Goal: Task Accomplishment & Management: Use online tool/utility

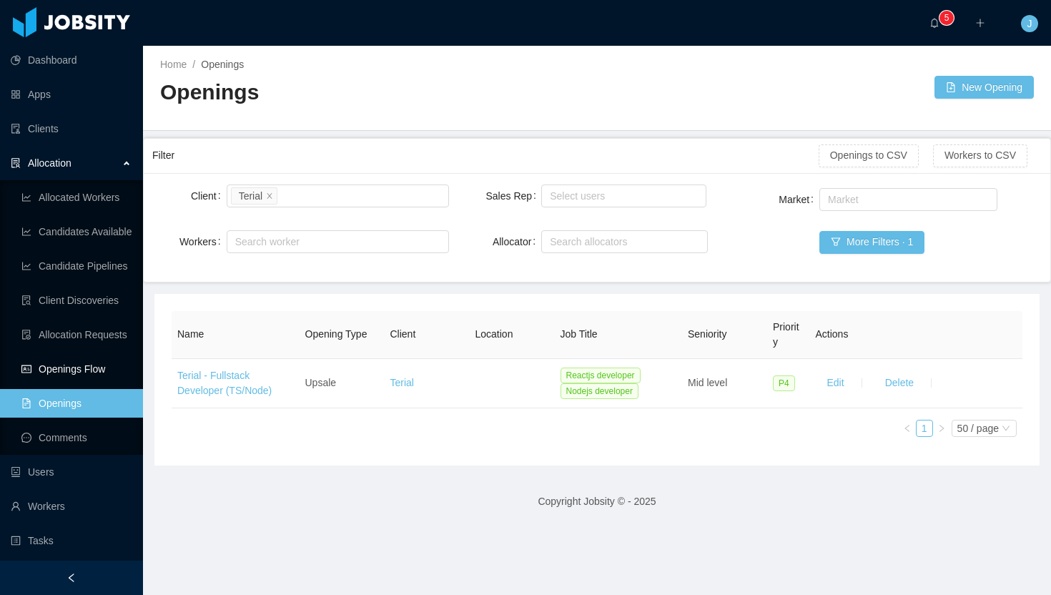
click at [83, 363] on link "Openings Flow" at bounding box center [76, 369] width 110 height 29
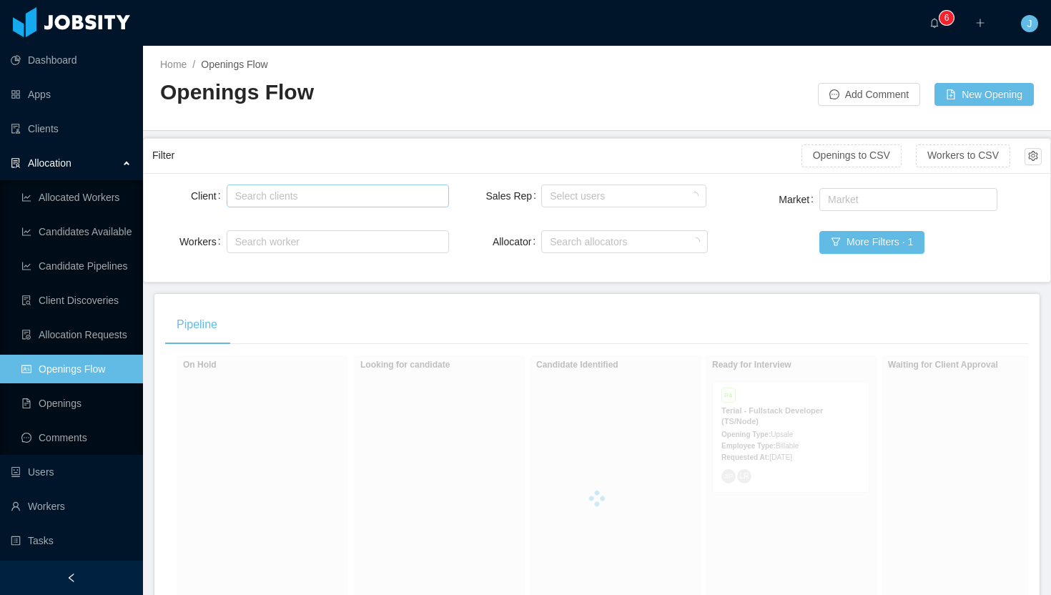
click at [309, 197] on div "Search clients" at bounding box center [334, 196] width 199 height 14
type input "******"
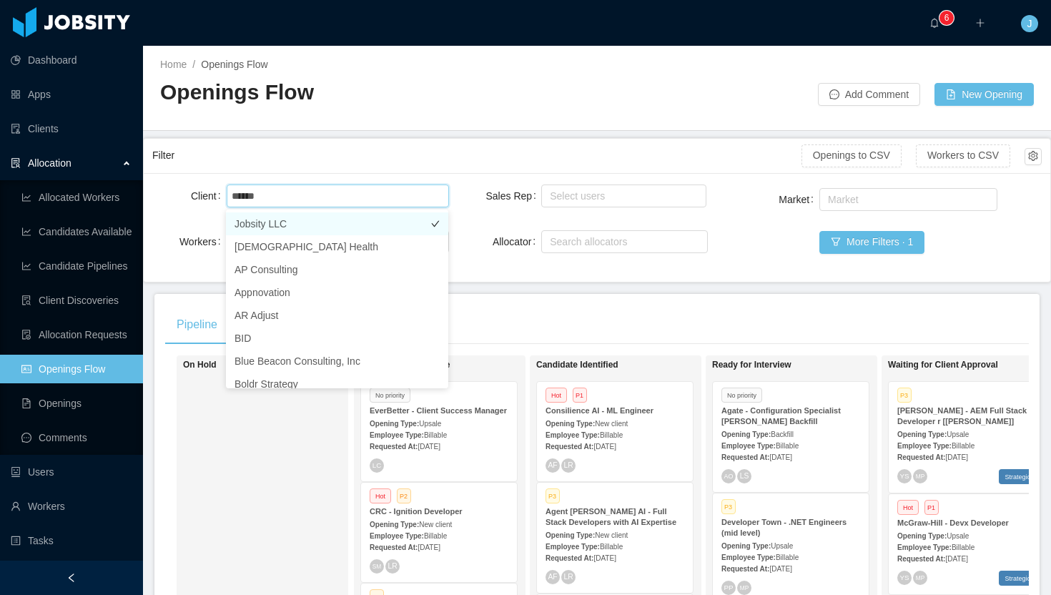
click at [320, 227] on li "Jobsity LLC" at bounding box center [337, 223] width 222 height 23
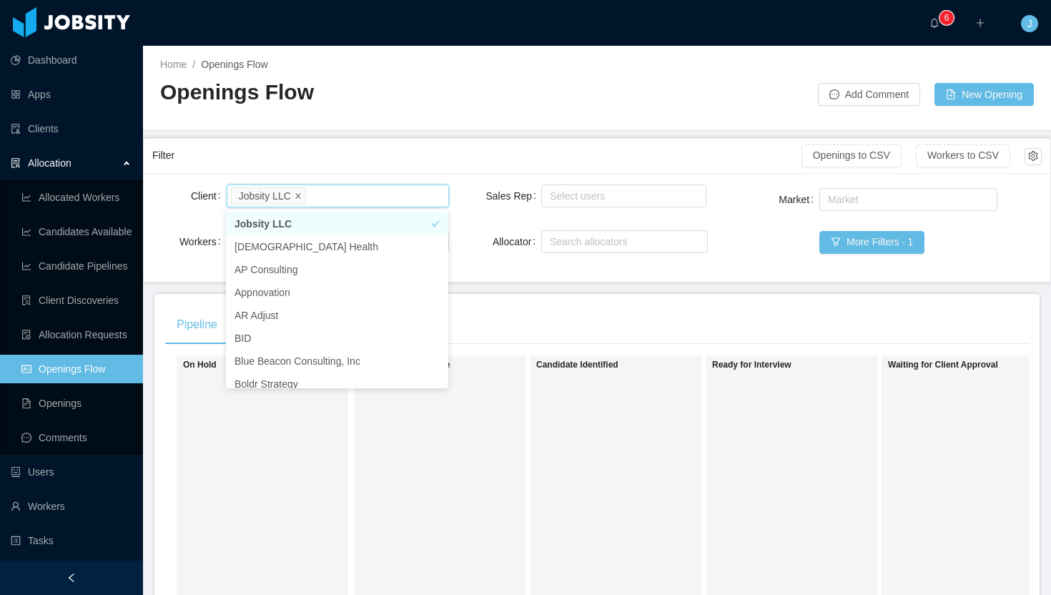
click at [301, 195] on icon "icon: close" at bounding box center [298, 195] width 7 height 7
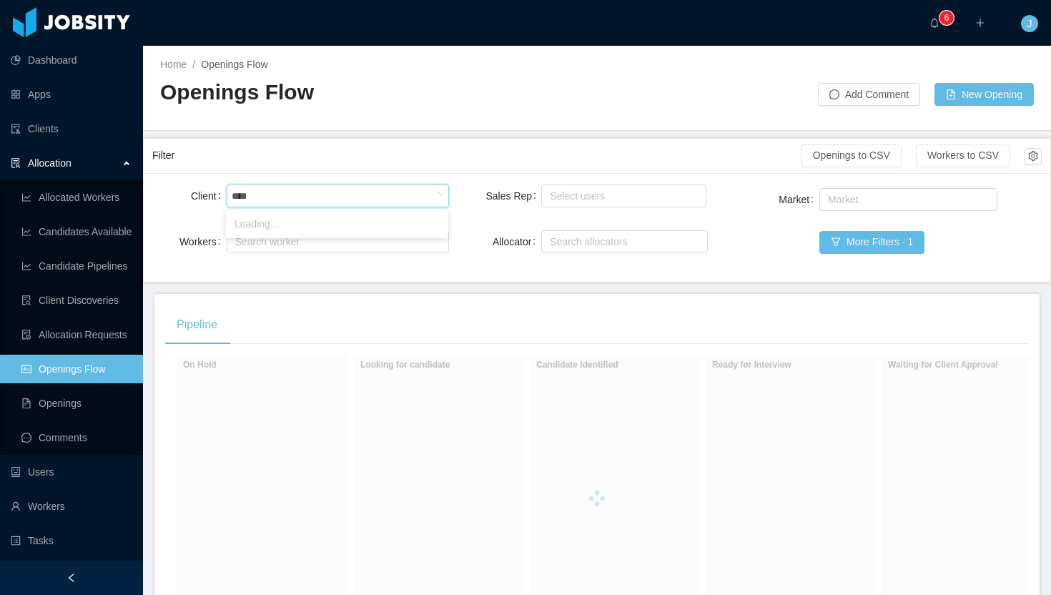
type input "*****"
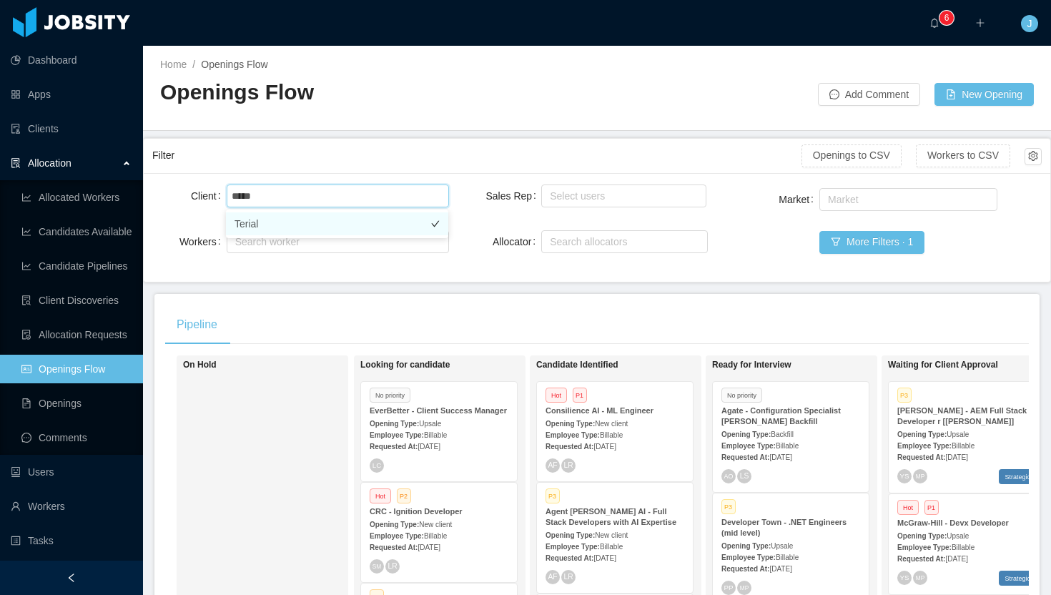
click at [305, 228] on li "Terial" at bounding box center [337, 223] width 222 height 23
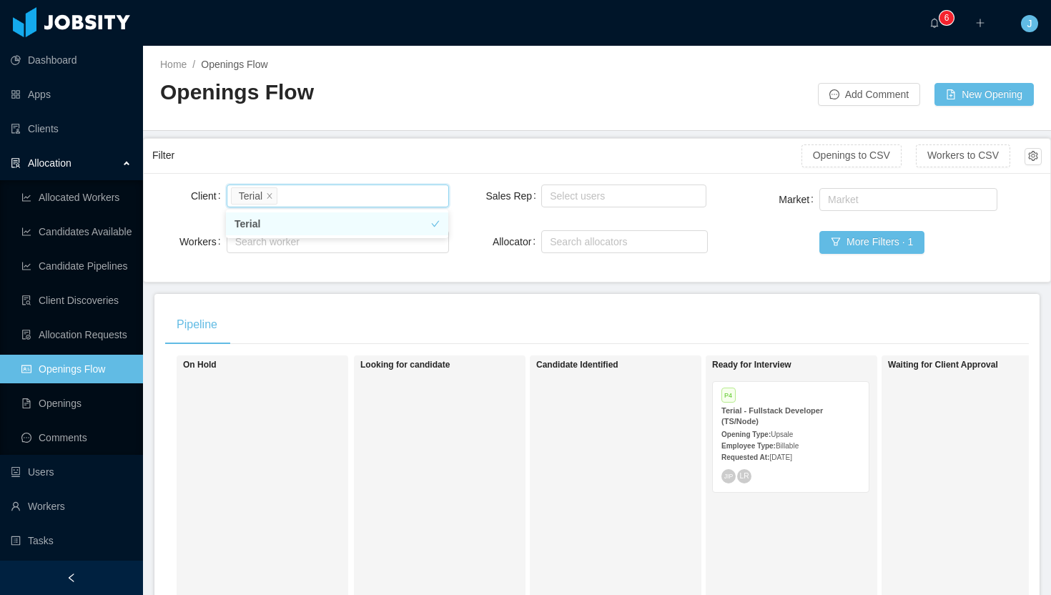
click at [394, 129] on div "Home / Openings Flow / Openings Flow Add Comment New Opening" at bounding box center [597, 88] width 908 height 85
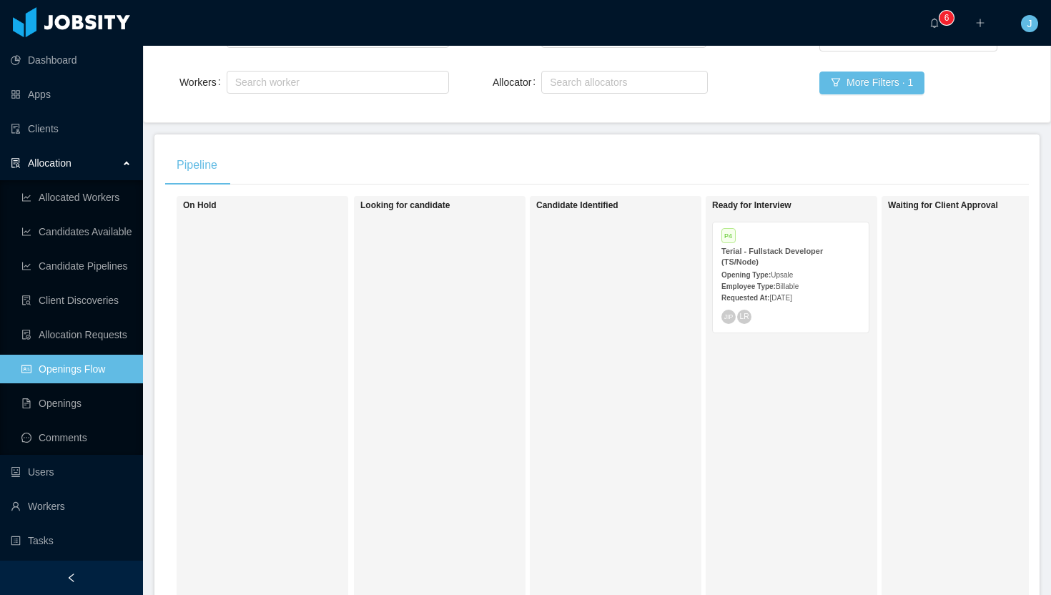
scroll to position [164, 0]
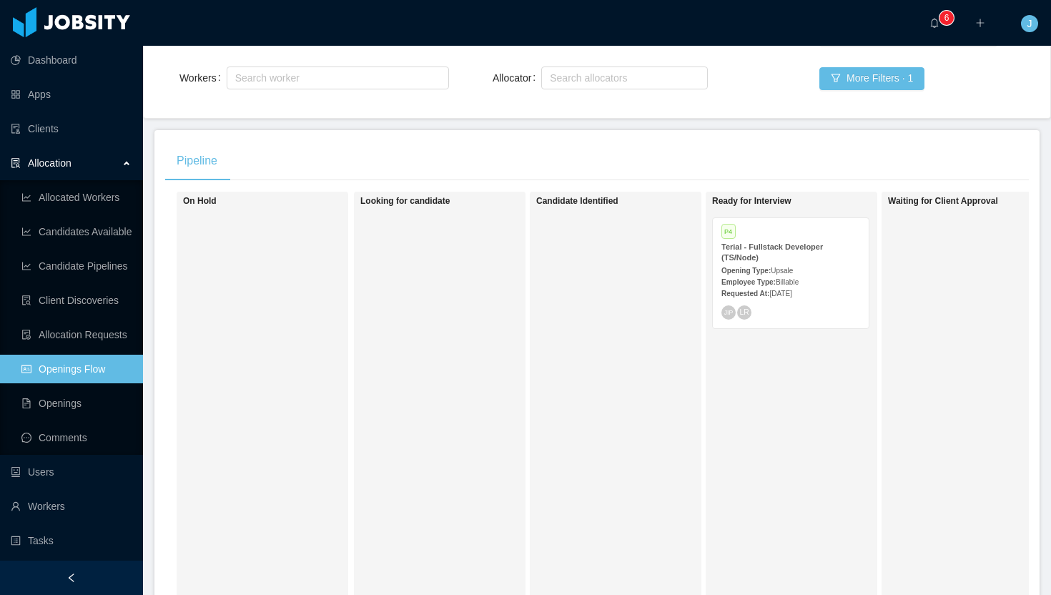
click at [799, 274] on div "Employee Type: Billable" at bounding box center [791, 281] width 139 height 15
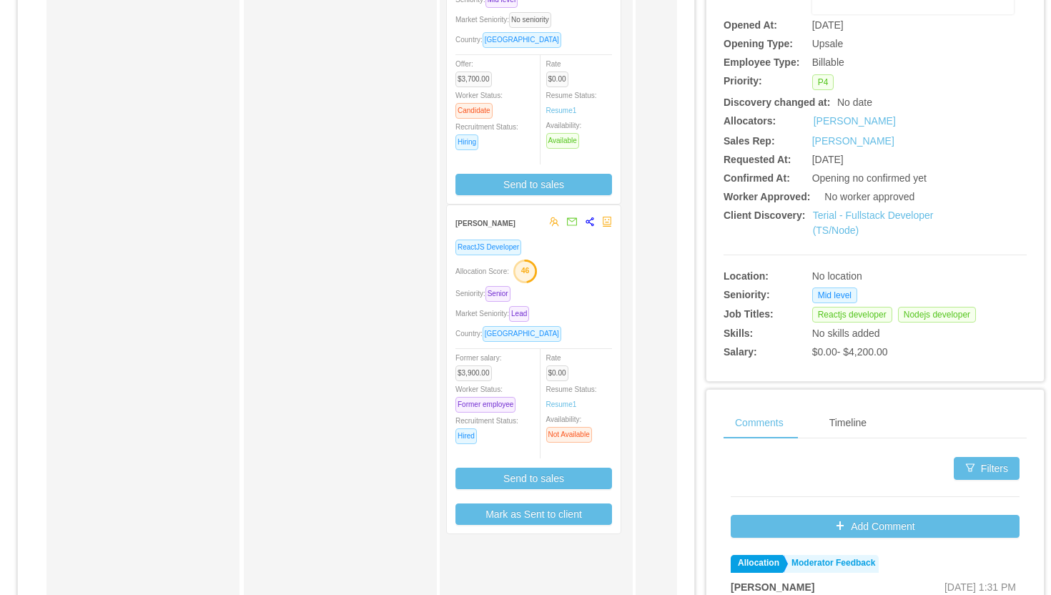
scroll to position [279, 0]
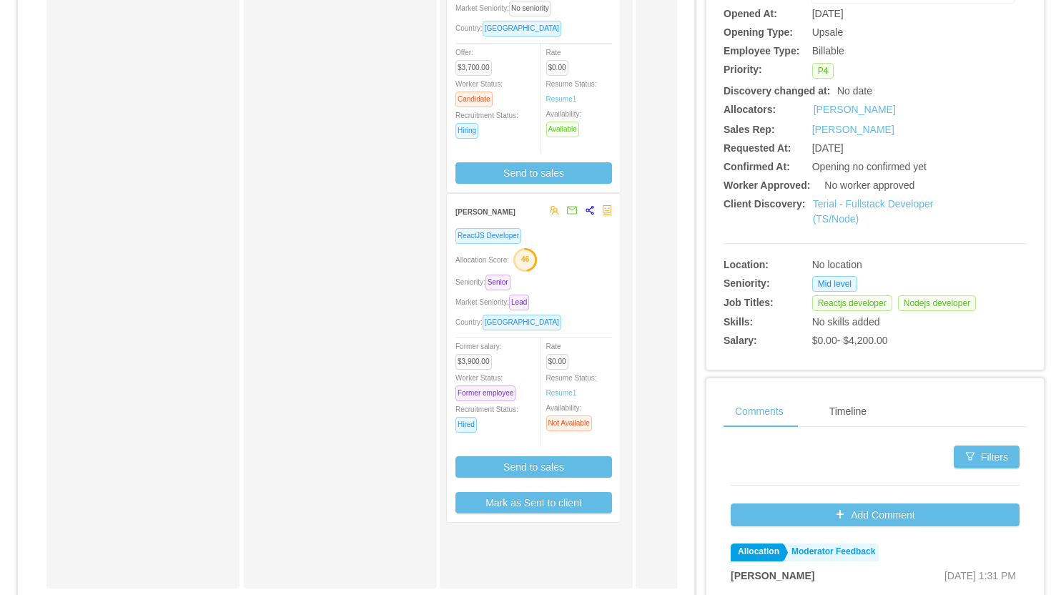
click at [582, 274] on div "Seniority: Senior" at bounding box center [534, 282] width 157 height 16
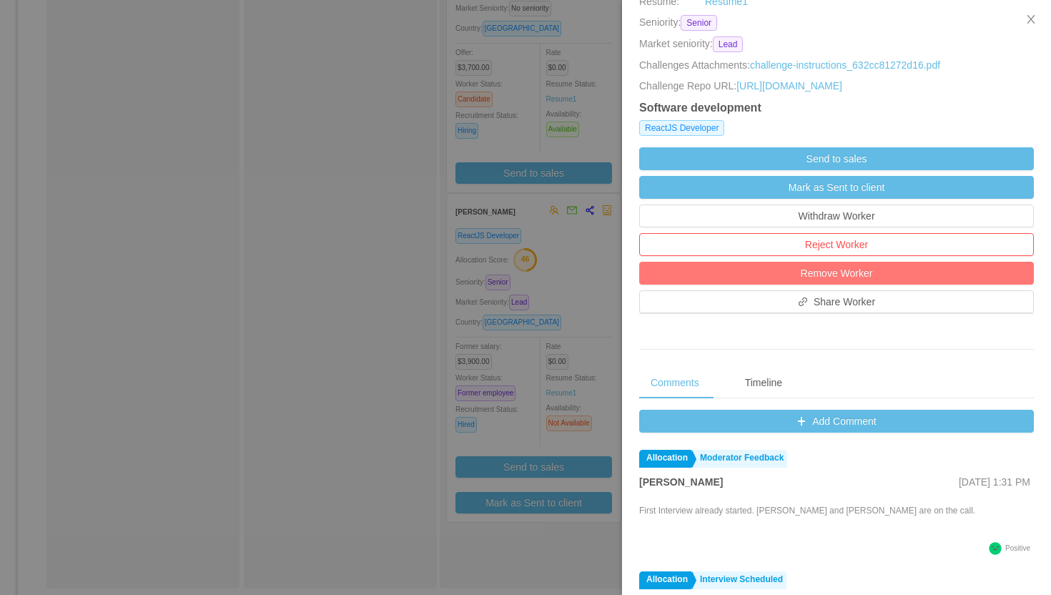
scroll to position [351, 0]
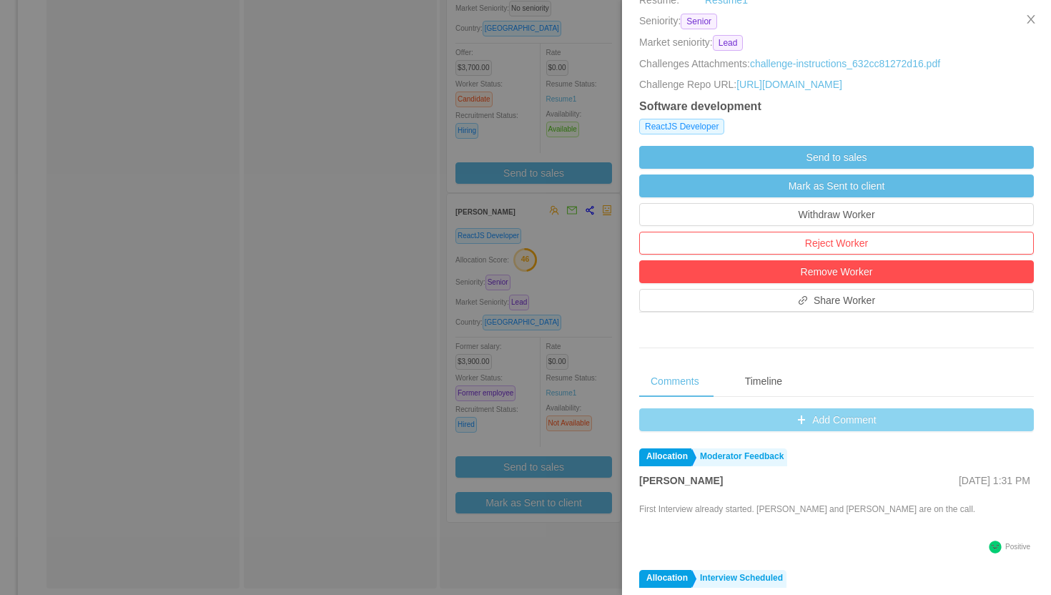
click at [821, 431] on button "Add Comment" at bounding box center [836, 419] width 395 height 23
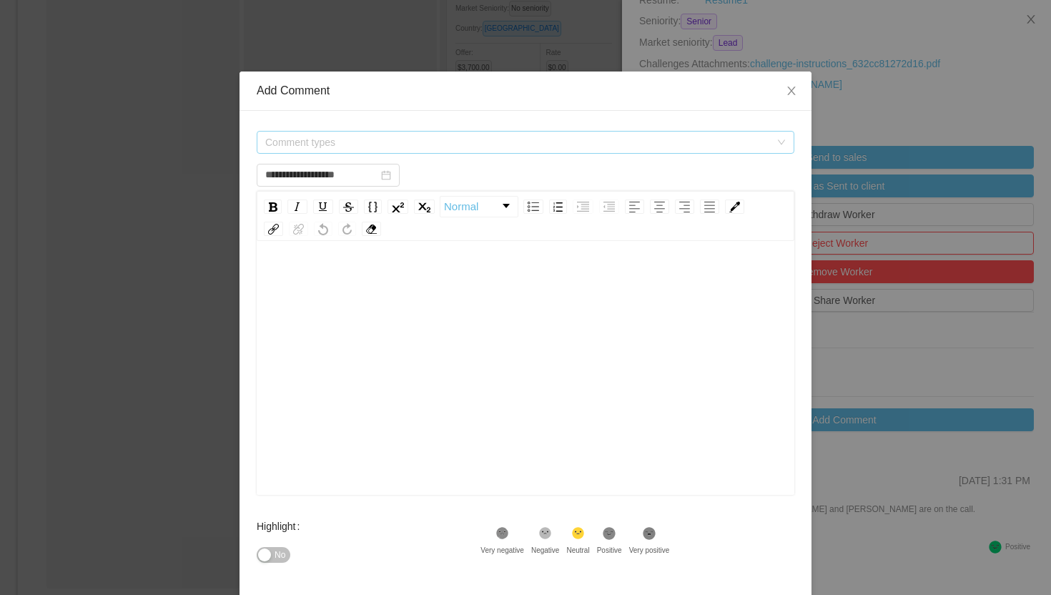
click at [467, 139] on span "Comment types" at bounding box center [517, 142] width 505 height 14
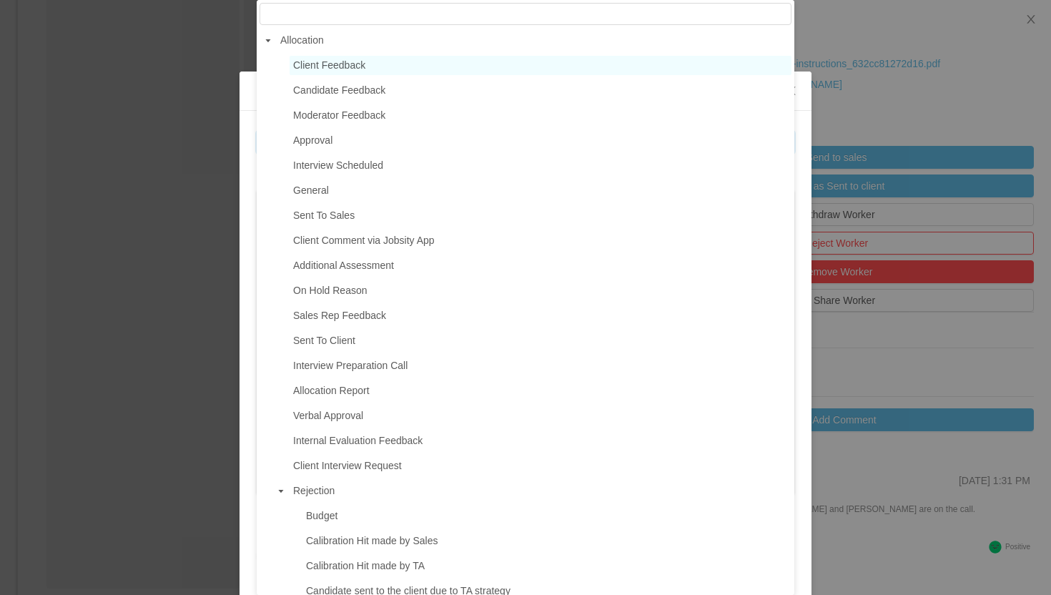
click at [334, 65] on span "Client Feedback" at bounding box center [329, 64] width 72 height 11
type input "**********"
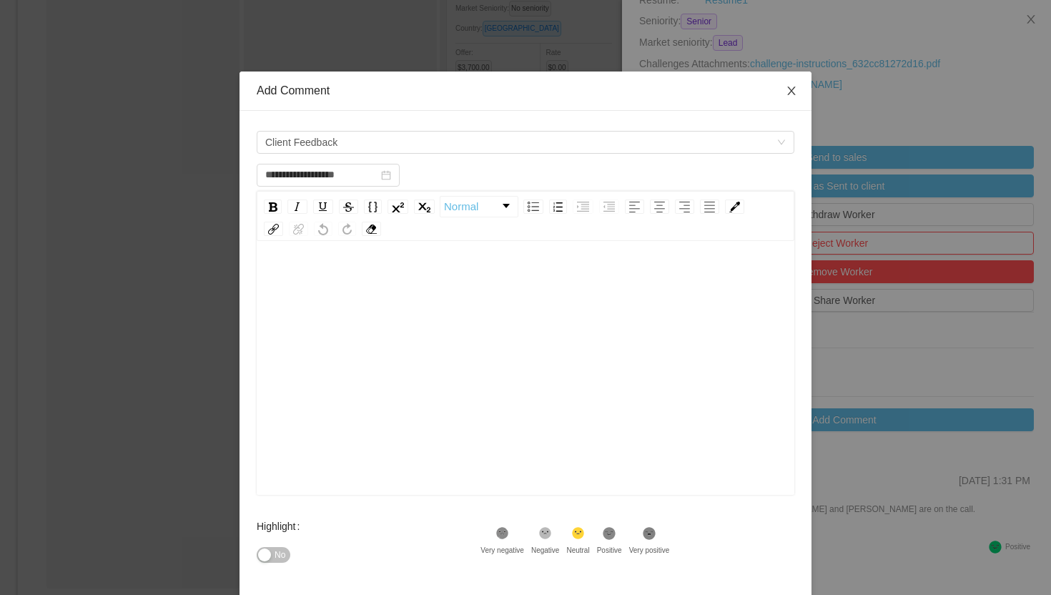
click at [789, 93] on icon "icon: close" at bounding box center [791, 91] width 8 height 9
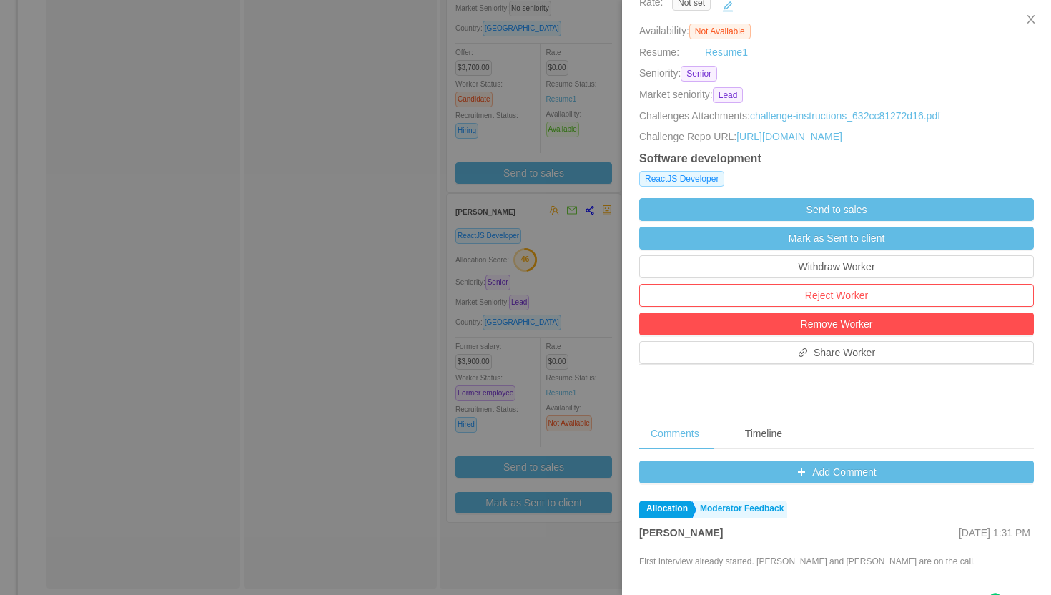
scroll to position [315, 0]
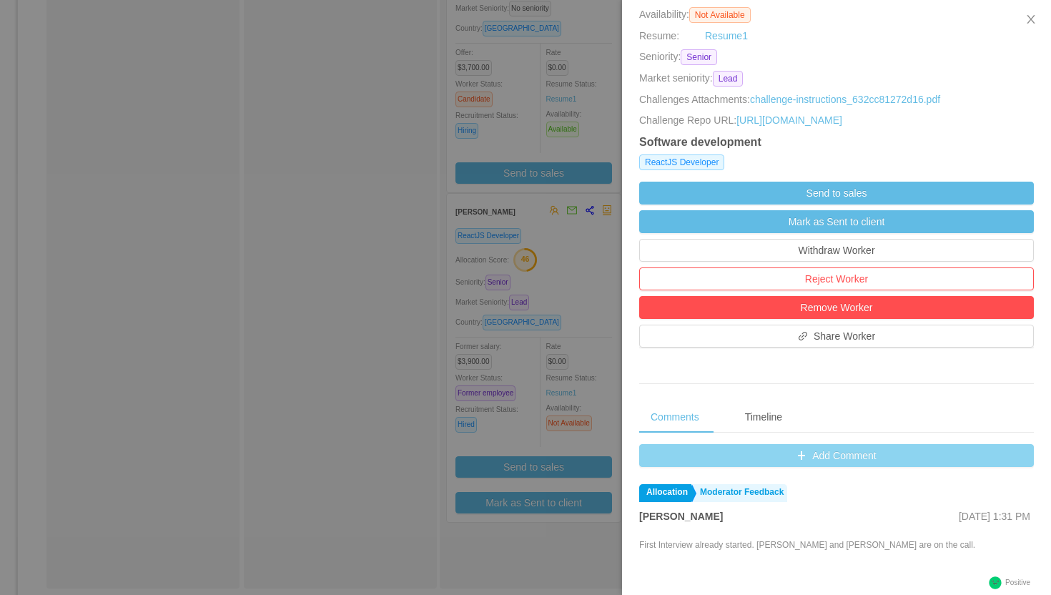
click at [818, 466] on button "Add Comment" at bounding box center [836, 455] width 395 height 23
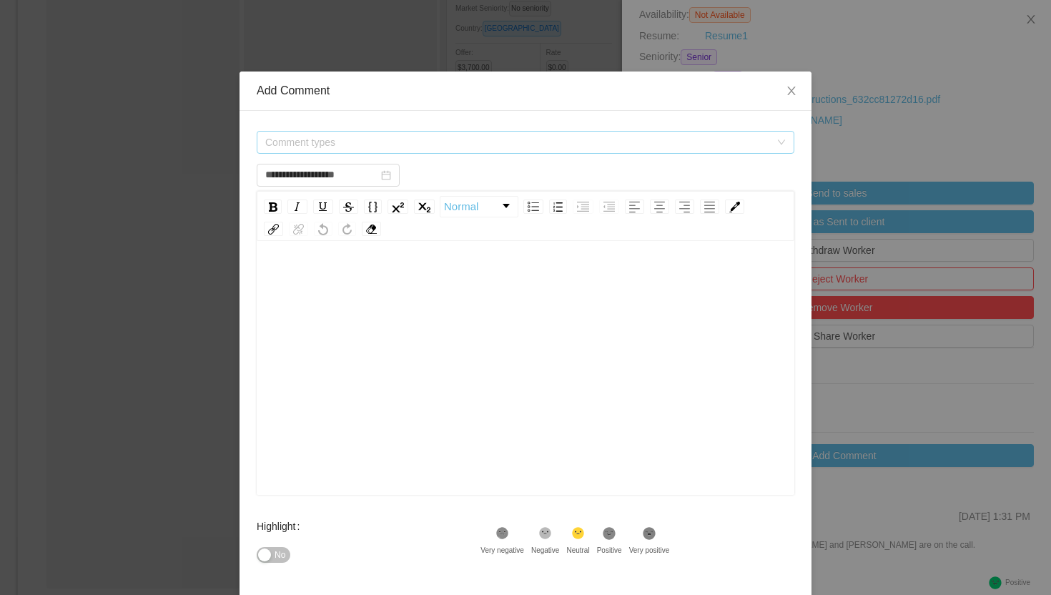
click at [494, 135] on span "Comment types" at bounding box center [517, 142] width 505 height 14
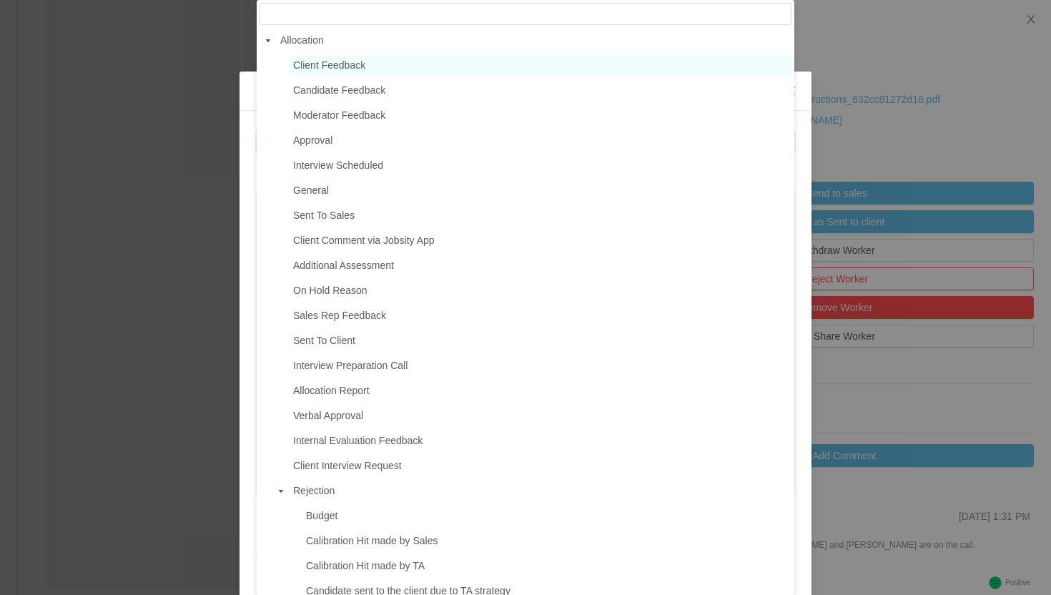
click at [354, 61] on span "Client Feedback" at bounding box center [329, 64] width 72 height 11
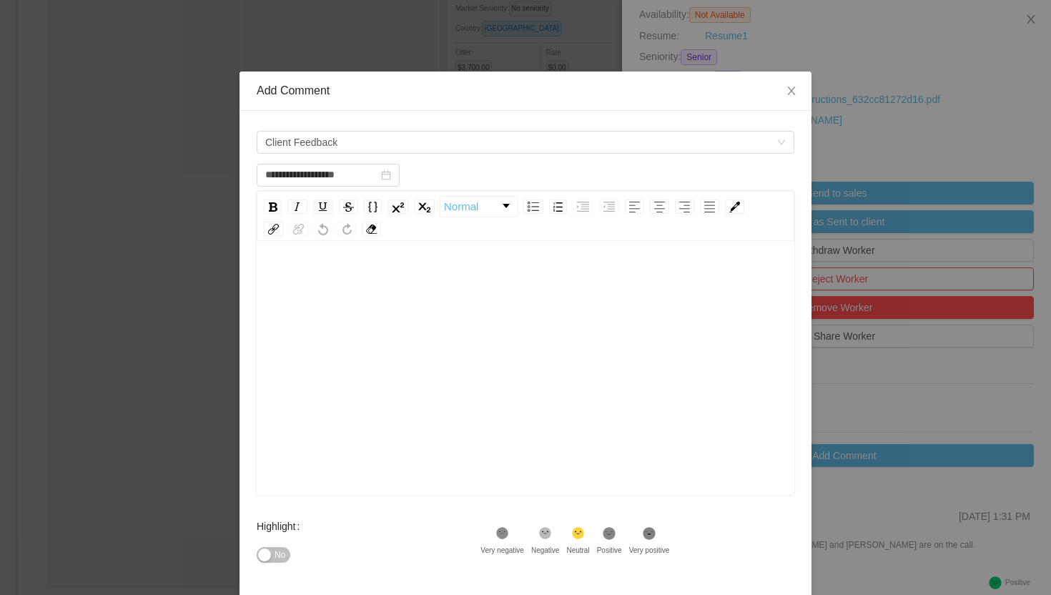
click at [338, 275] on div "rdw-editor" at bounding box center [526, 279] width 516 height 29
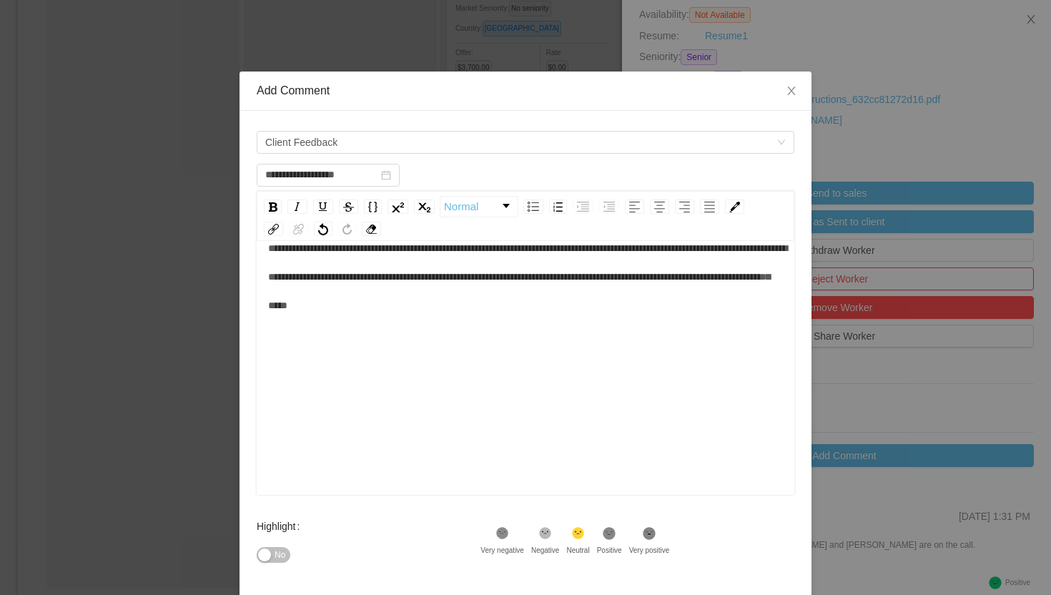
scroll to position [138, 0]
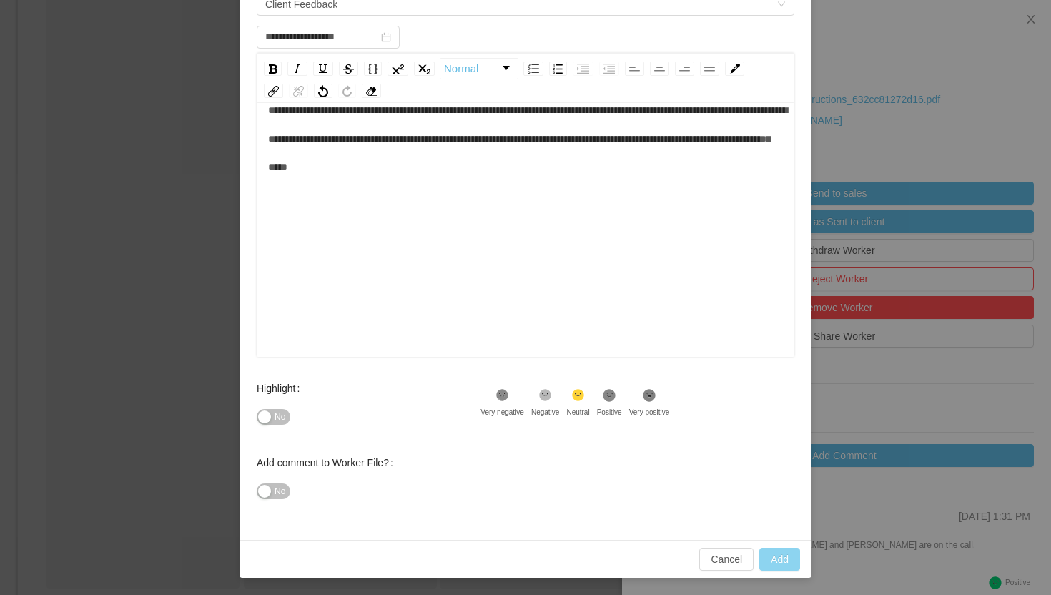
click at [777, 556] on button "Add" at bounding box center [779, 559] width 41 height 23
type input "**********"
